Goal: Information Seeking & Learning: Learn about a topic

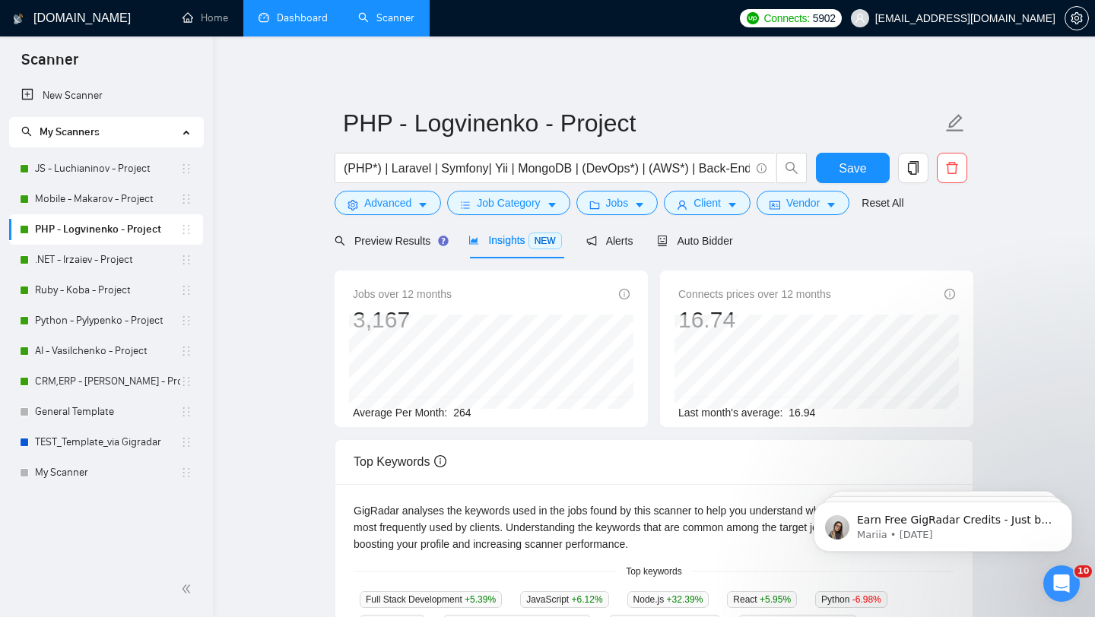
click at [277, 21] on link "Dashboard" at bounding box center [292, 17] width 69 height 13
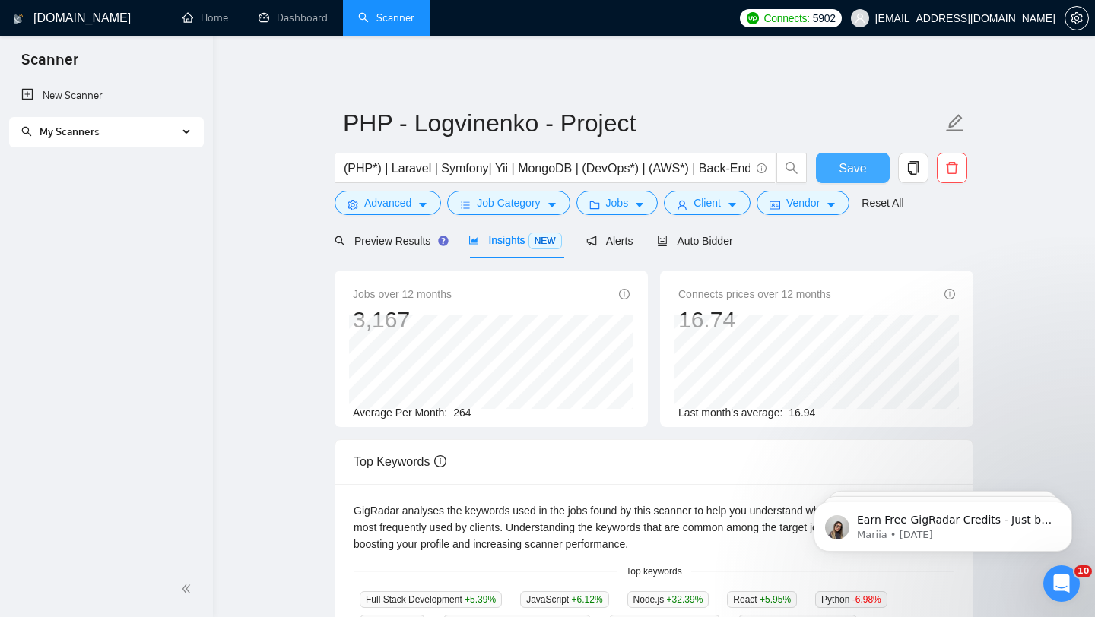
click at [861, 173] on span "Save" at bounding box center [851, 168] width 27 height 19
click at [296, 18] on link "Dashboard" at bounding box center [292, 17] width 69 height 13
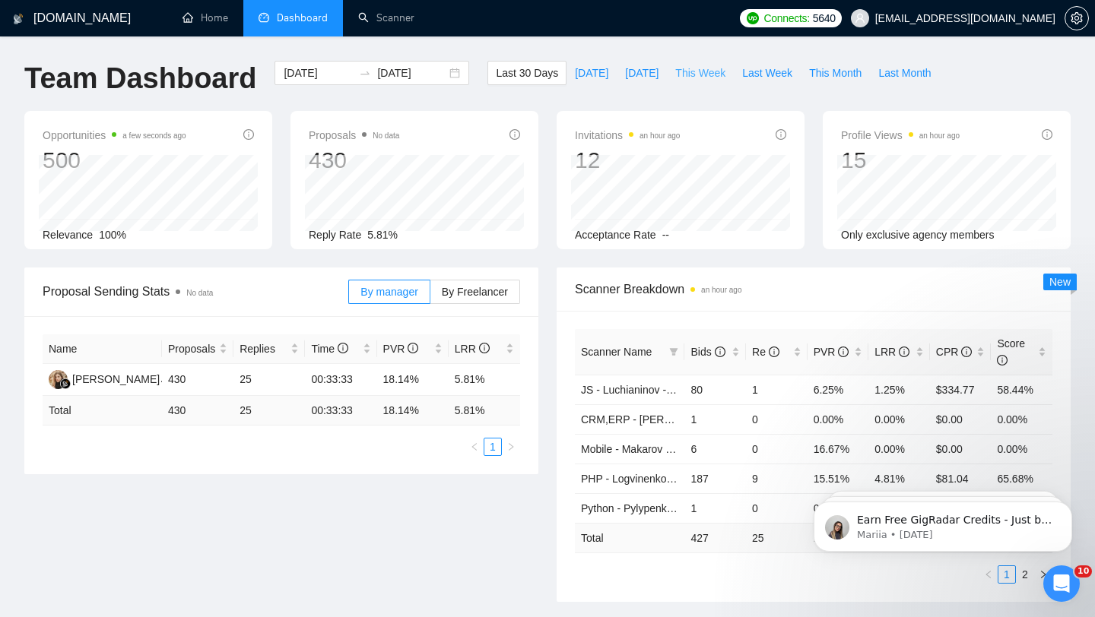
click at [700, 77] on span "This Week" at bounding box center [700, 73] width 50 height 17
type input "[DATE]"
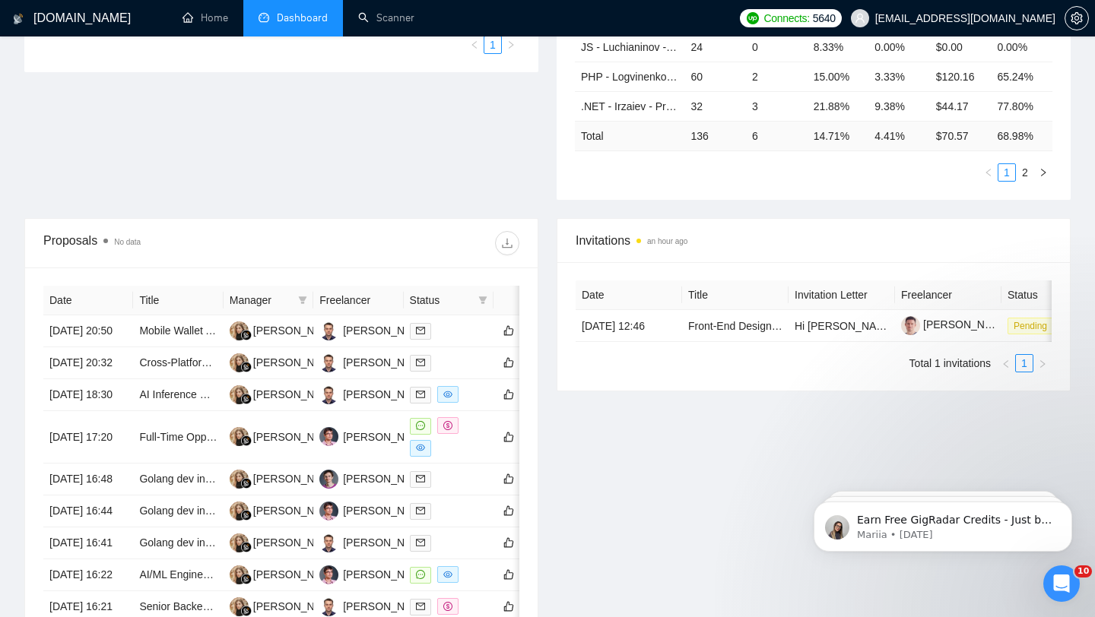
scroll to position [404, 0]
click at [706, 328] on link "Front-End Designer for Casino-Style Landing Page (Flashy CSS + Custom Graphics …" at bounding box center [928, 325] width 480 height 12
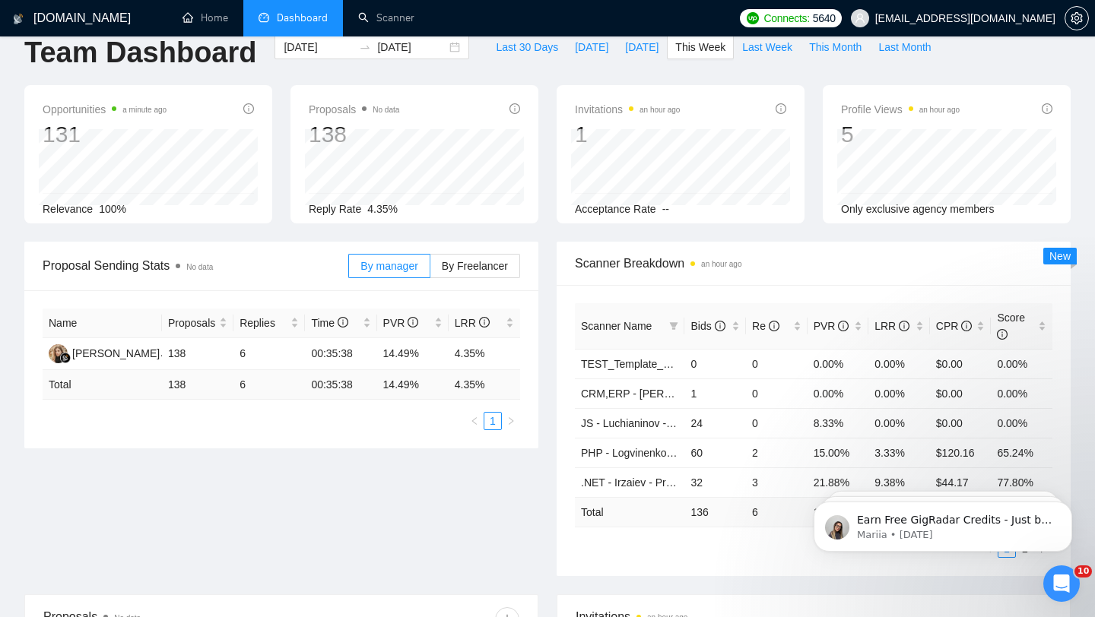
scroll to position [25, 0]
